Goal: Task Accomplishment & Management: Use online tool/utility

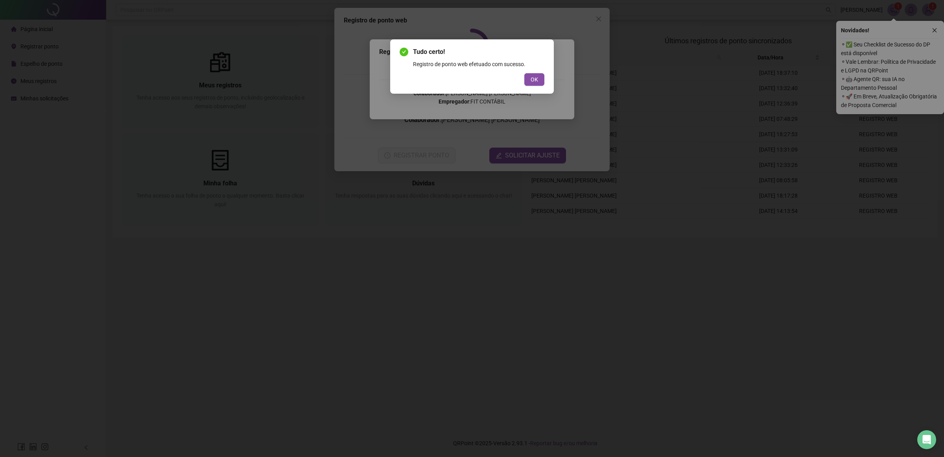
click at [534, 90] on div "Tudo certo! Registro de ponto web efetuado com sucesso. OK" at bounding box center [472, 66] width 164 height 54
click at [531, 81] on span "OK" at bounding box center [534, 79] width 7 height 9
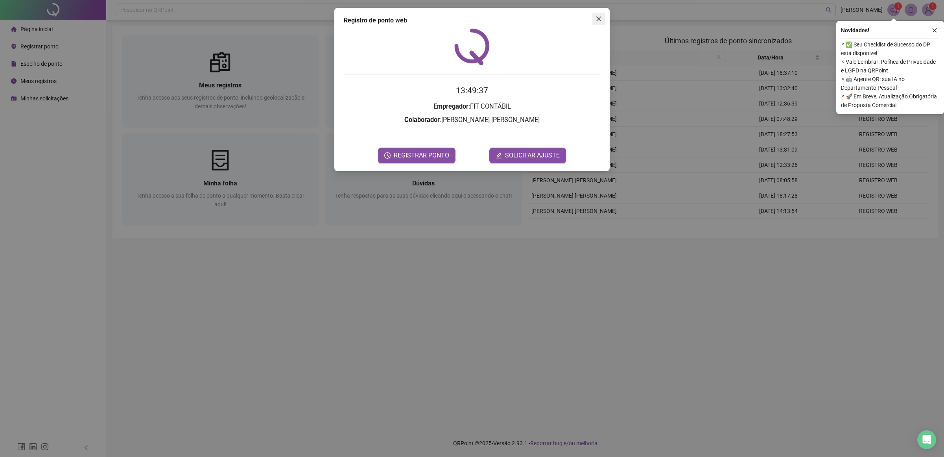
click at [596, 16] on icon "close" at bounding box center [599, 19] width 6 height 6
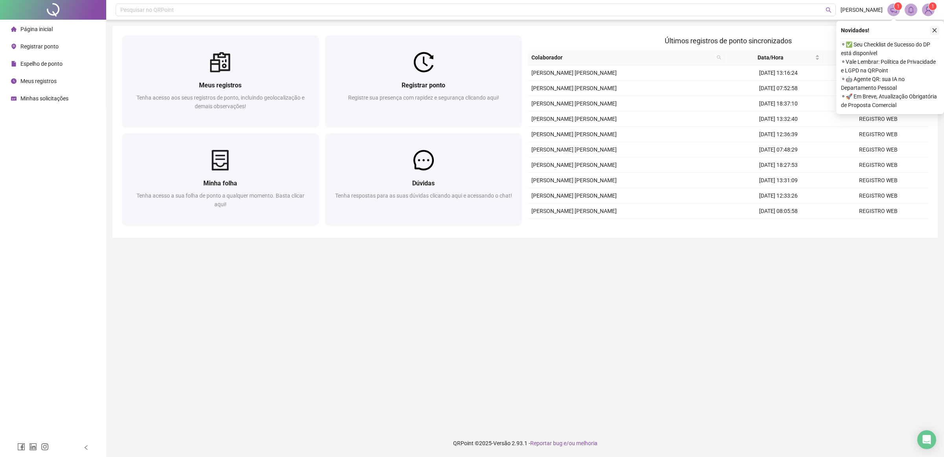
click at [934, 28] on icon "close" at bounding box center [935, 31] width 6 height 6
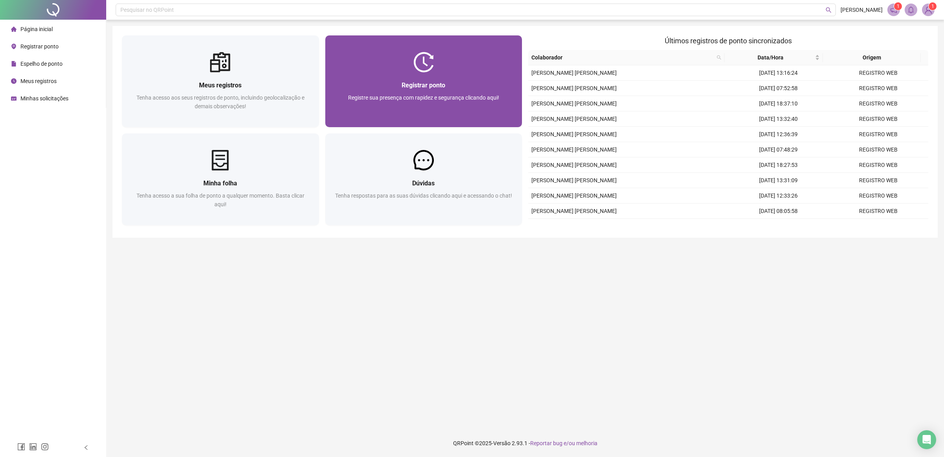
click at [395, 64] on div at bounding box center [423, 62] width 197 height 20
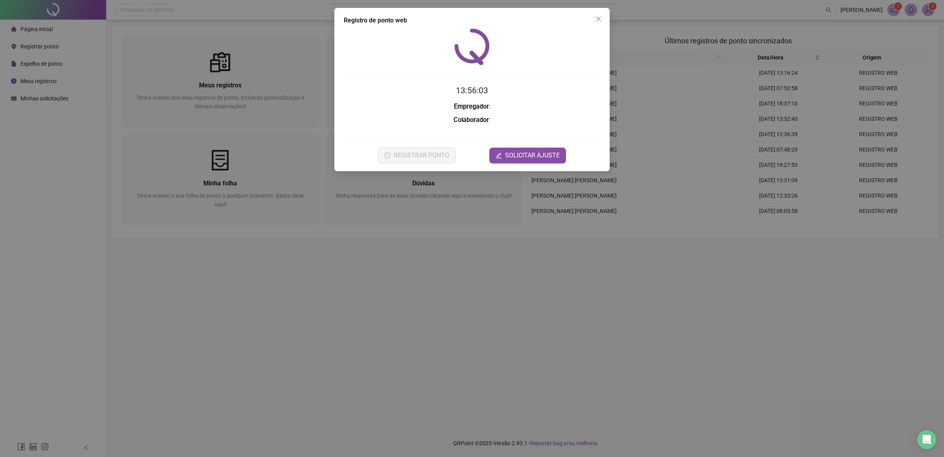
click at [382, 170] on div "Registro [PERSON_NAME] web 13:56:03 Empregador : Colaborador : REGISTRAR PONTO …" at bounding box center [471, 89] width 275 height 163
click at [392, 160] on button "REGISTRAR PONTO" at bounding box center [417, 156] width 78 height 16
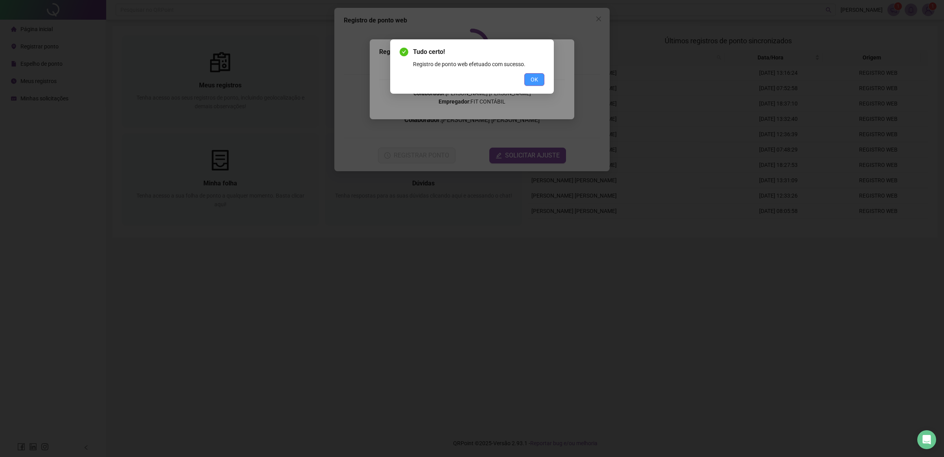
click at [526, 81] on button "OK" at bounding box center [534, 79] width 20 height 13
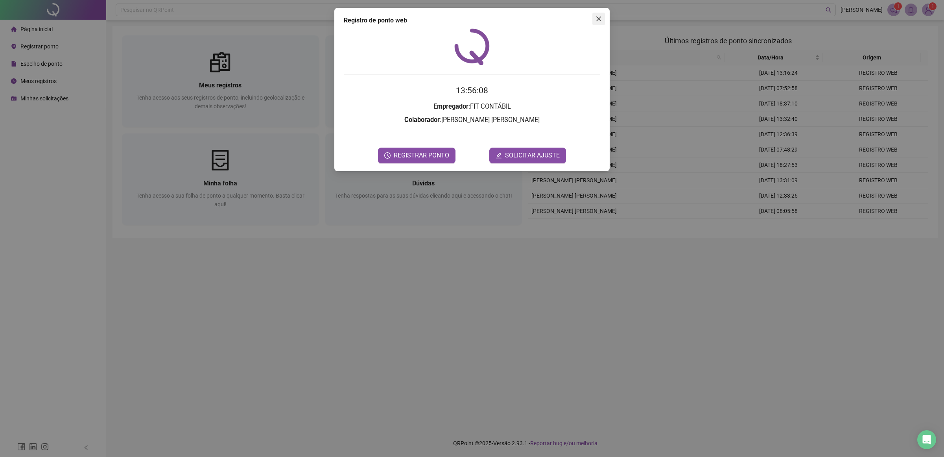
click at [593, 17] on span "Close" at bounding box center [598, 19] width 13 height 6
